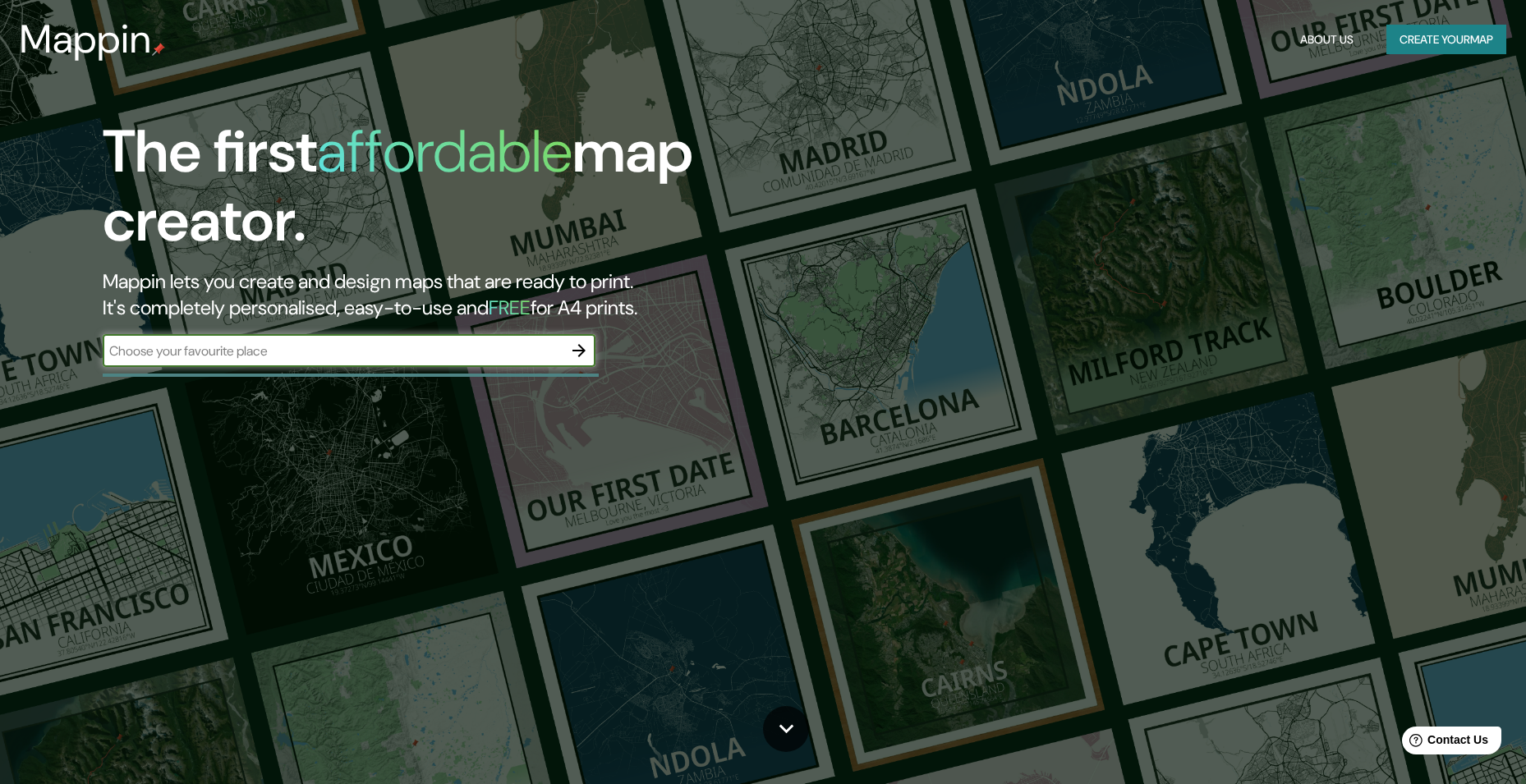
click at [578, 353] on icon "button" at bounding box center [579, 350] width 20 height 20
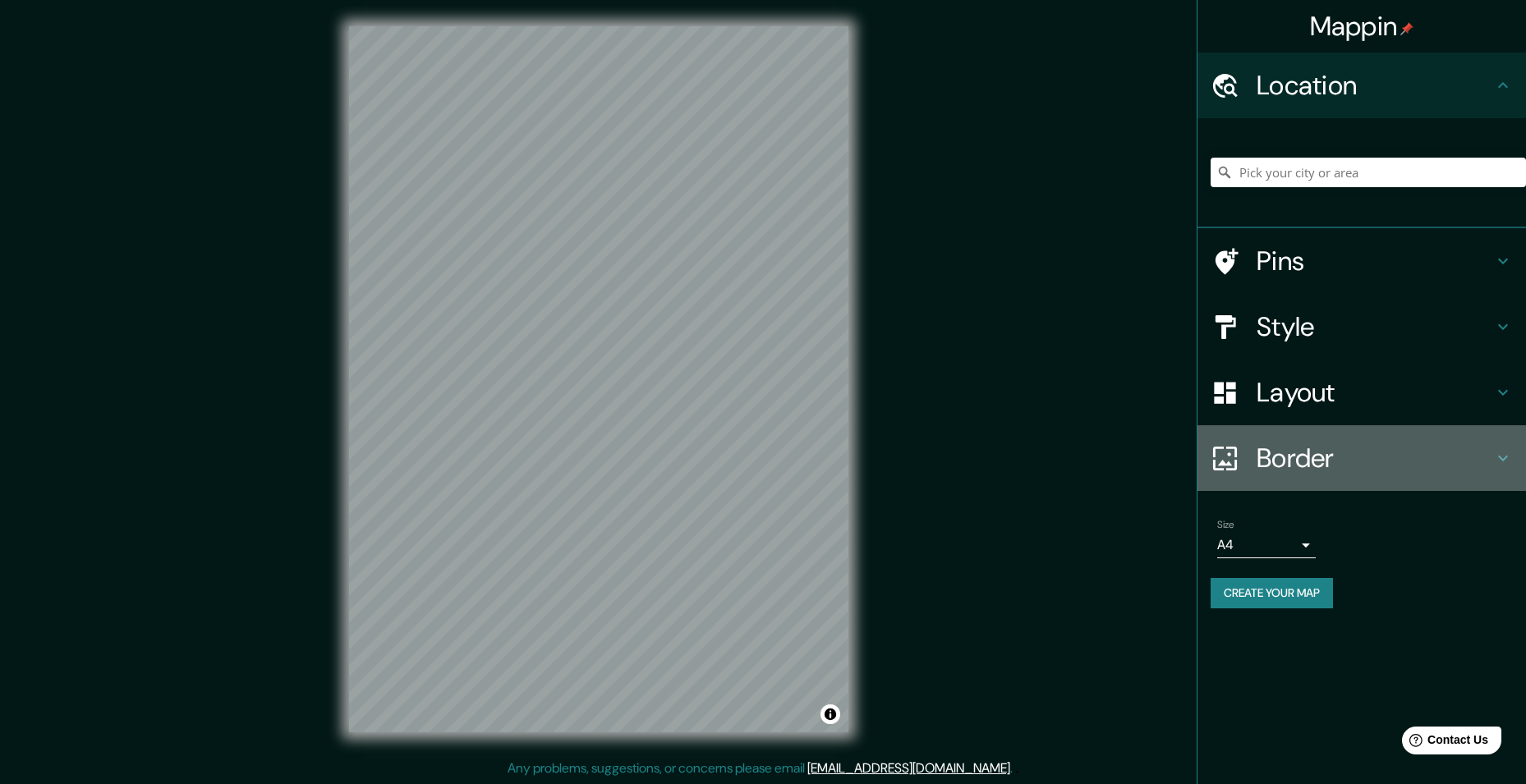
drag, startPoint x: 1506, startPoint y: 449, endPoint x: 1495, endPoint y: 451, distance: 11.2
click at [1500, 449] on icon at bounding box center [1502, 458] width 20 height 20
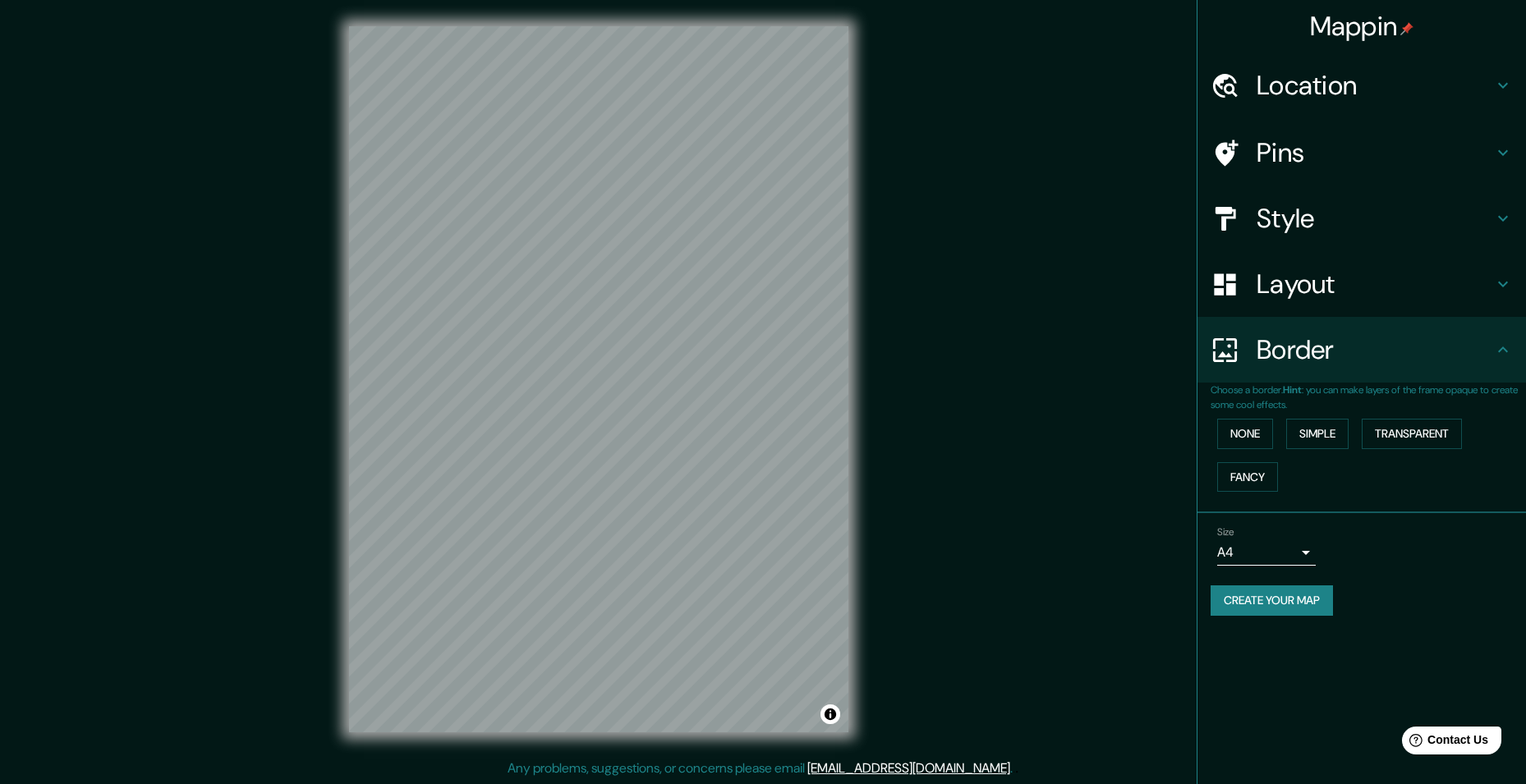
click at [1504, 358] on icon at bounding box center [1502, 349] width 20 height 20
drag, startPoint x: 1504, startPoint y: 342, endPoint x: 1505, endPoint y: 349, distance: 7.1
click at [1505, 349] on icon at bounding box center [1502, 349] width 20 height 20
click at [1505, 354] on icon at bounding box center [1502, 349] width 20 height 20
click at [1486, 215] on h4 "Style" at bounding box center [1375, 218] width 236 height 33
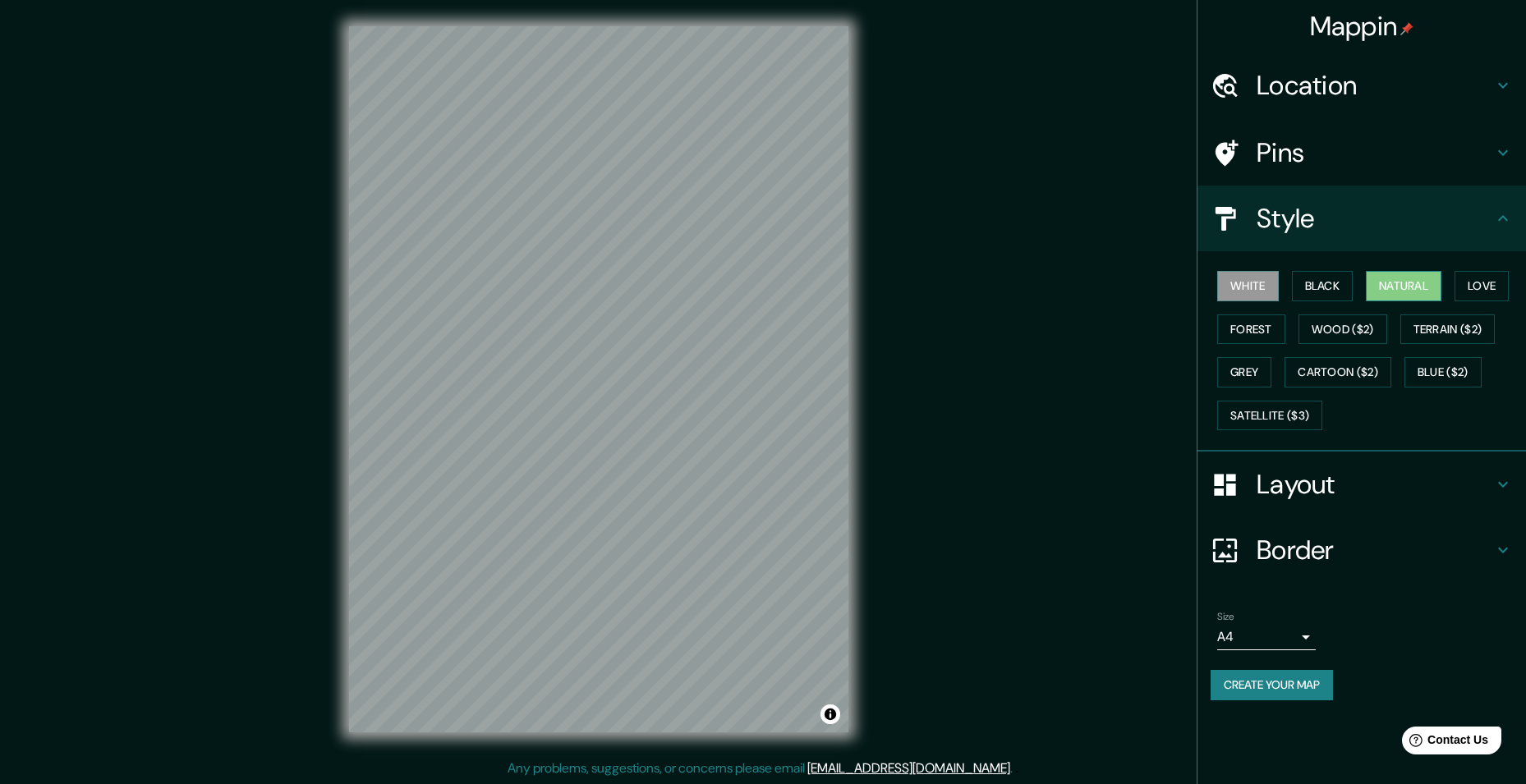
click at [1417, 283] on button "Natural" at bounding box center [1403, 286] width 75 height 30
click at [1238, 277] on button "White" at bounding box center [1247, 286] width 62 height 30
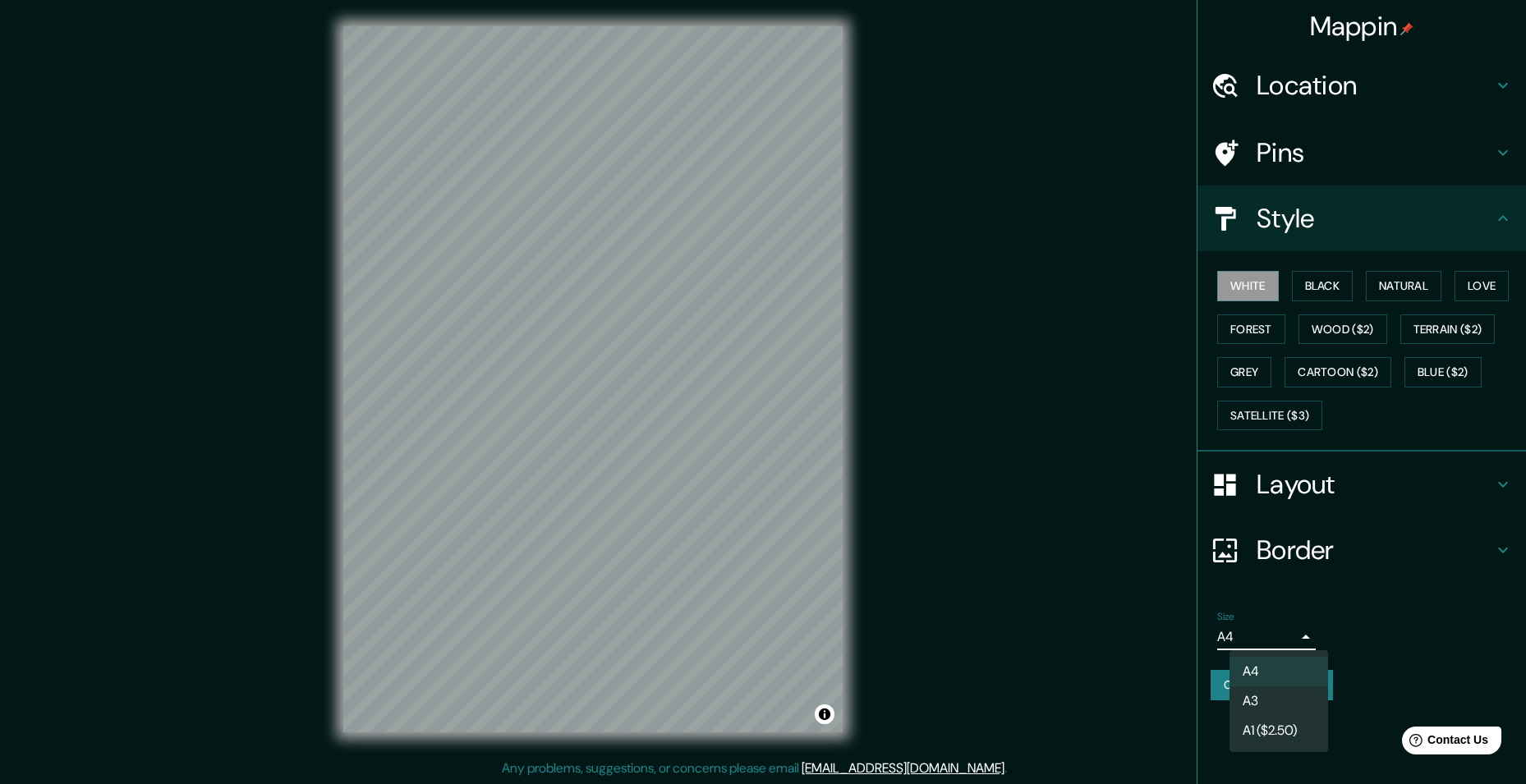
click at [1309, 637] on body "Mappin Location Pins Style White Black Natural Love Forest Wood ($2) Terrain ($…" at bounding box center [763, 392] width 1526 height 784
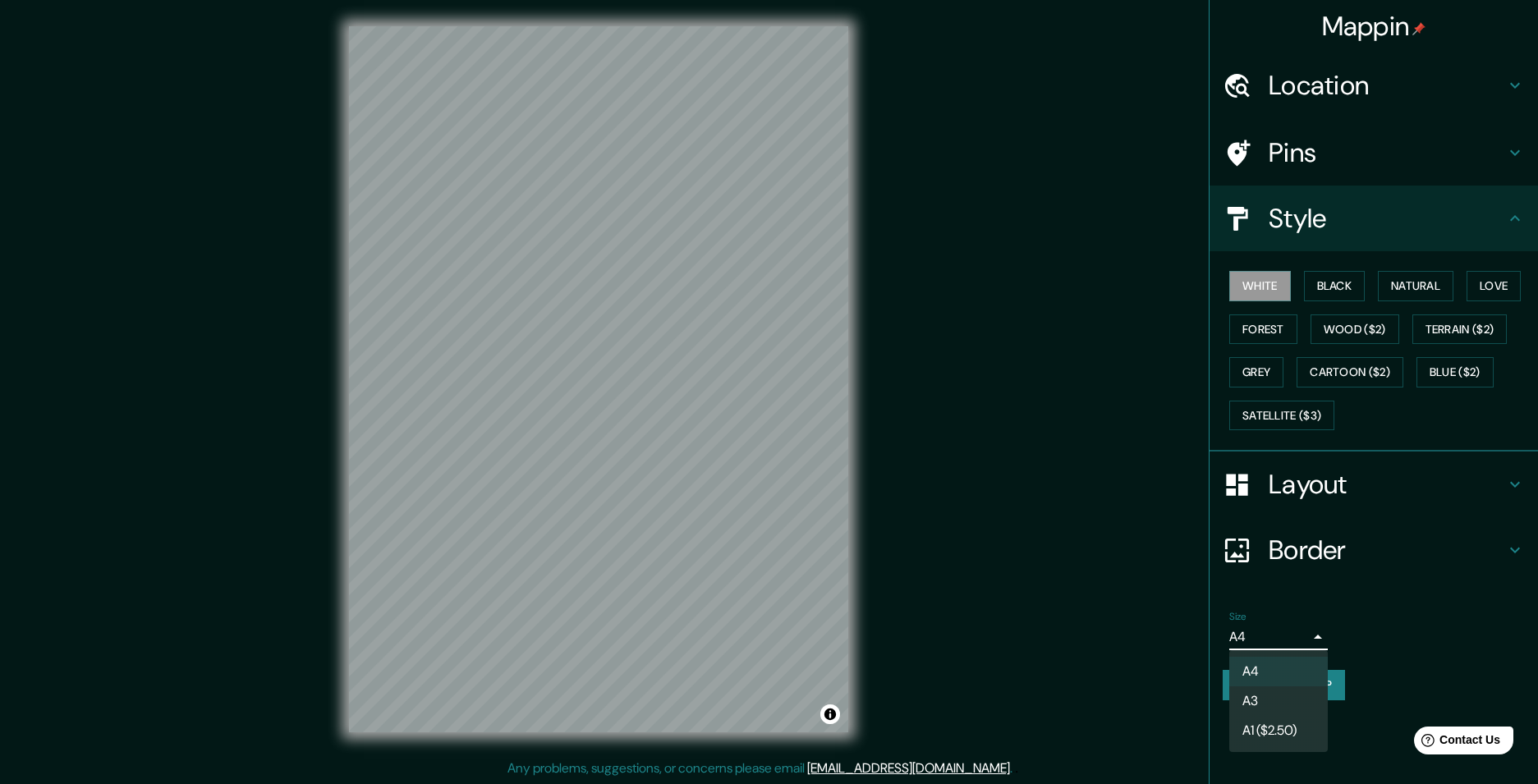
click at [1284, 703] on li "A3" at bounding box center [1278, 700] width 99 height 29
click at [1299, 634] on body "Mappin Location Pins Style White Black Natural Love Forest Wood ($2) Terrain ($…" at bounding box center [769, 392] width 1538 height 784
click at [1253, 659] on li "A4" at bounding box center [1278, 671] width 99 height 29
type input "single"
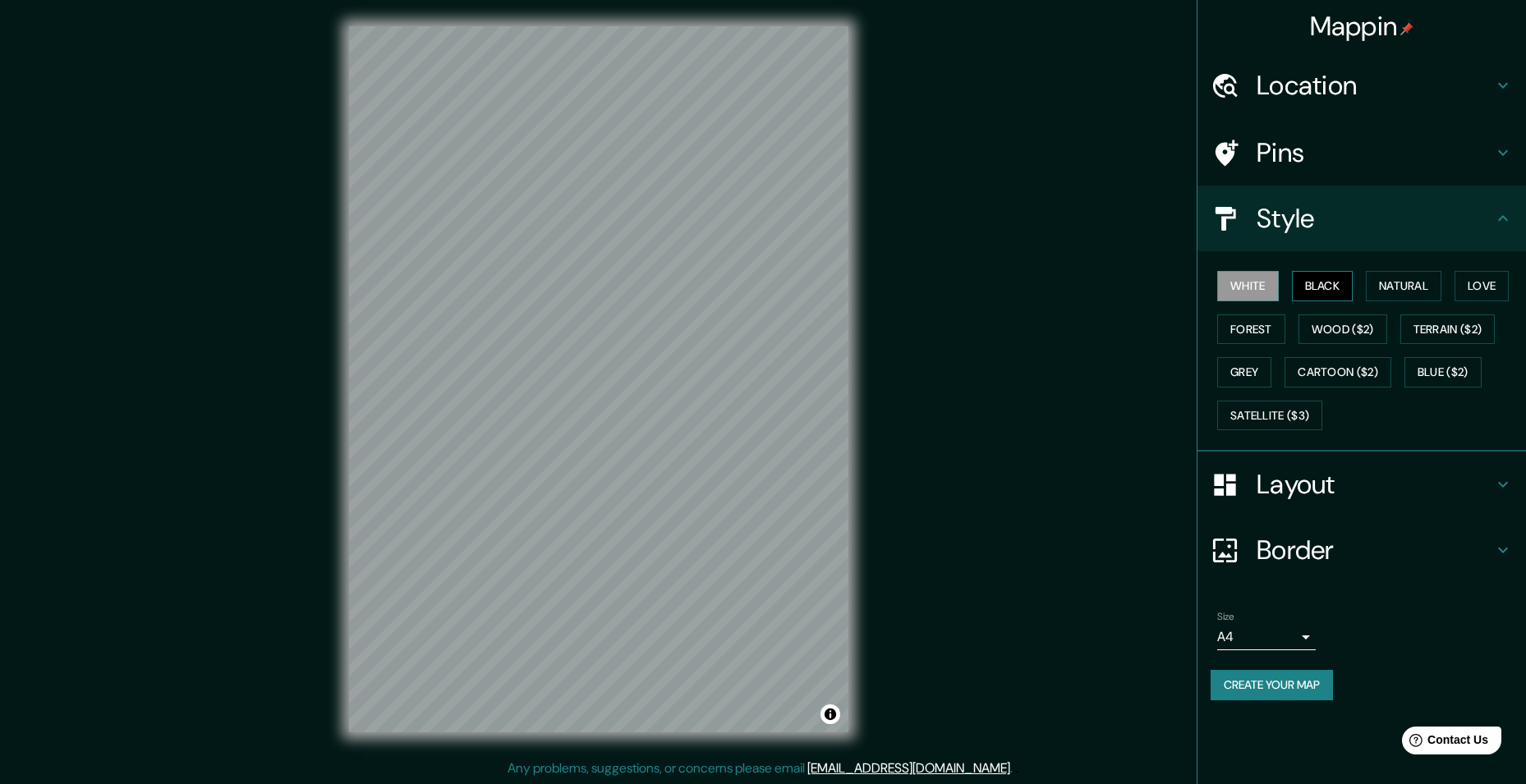
click at [1317, 277] on button "Black" at bounding box center [1322, 286] width 62 height 30
click at [1414, 293] on button "Natural" at bounding box center [1403, 286] width 75 height 30
click at [1328, 289] on button "Black" at bounding box center [1322, 286] width 62 height 30
click at [1272, 274] on button "White" at bounding box center [1247, 286] width 62 height 30
click at [1250, 367] on button "Grey" at bounding box center [1243, 372] width 54 height 30
